Goal: Information Seeking & Learning: Learn about a topic

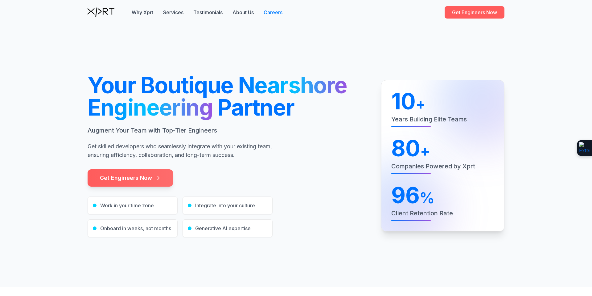
click at [271, 10] on link "Careers" at bounding box center [273, 12] width 19 height 7
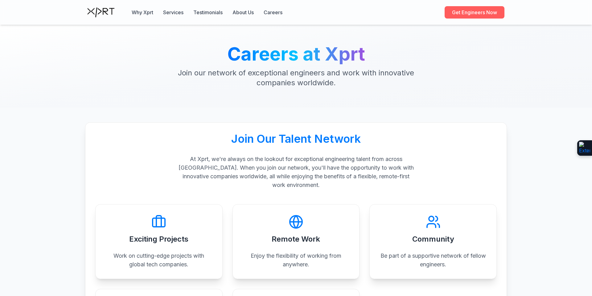
scroll to position [132, 0]
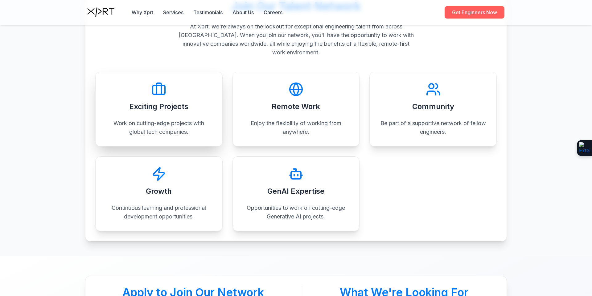
click at [165, 115] on div "Exciting Projects Work on cutting-edge projects with global tech companies." at bounding box center [158, 109] width 127 height 75
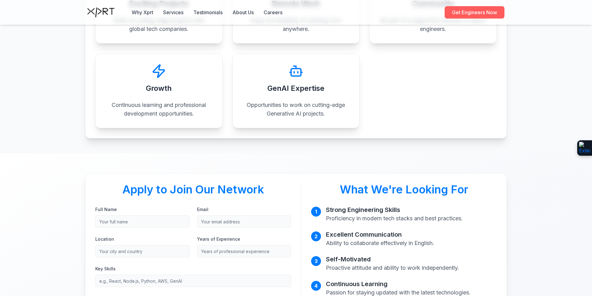
scroll to position [0, 0]
